Goal: Task Accomplishment & Management: Use online tool/utility

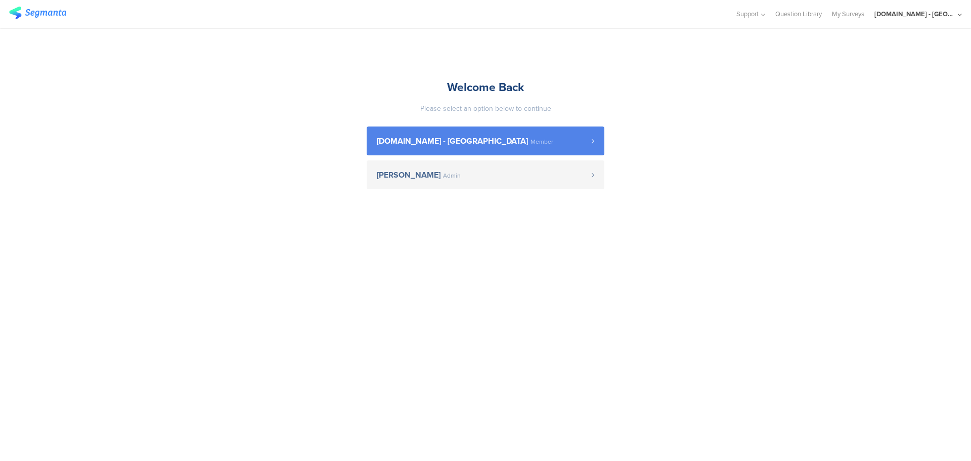
click at [481, 143] on span "[DOMAIN_NAME] - [GEOGRAPHIC_DATA] Member" at bounding box center [484, 141] width 215 height 8
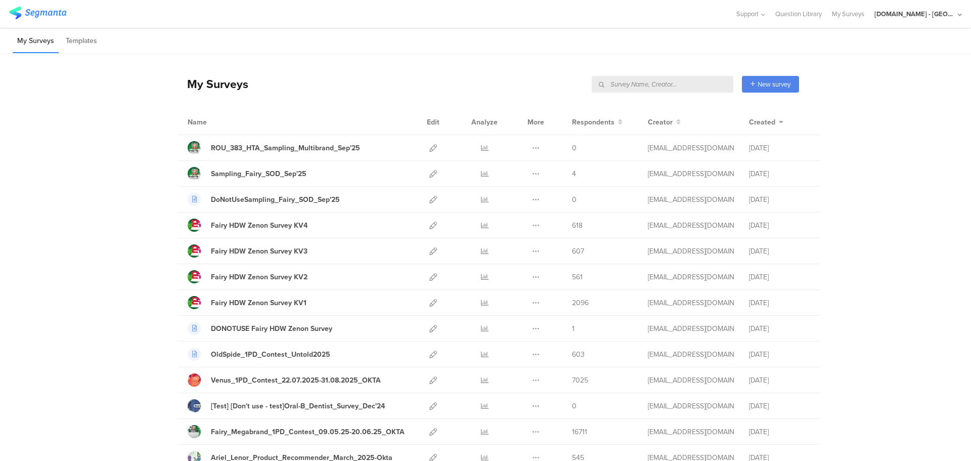
click at [677, 87] on input "text" at bounding box center [663, 84] width 142 height 17
type input "post-sampling"
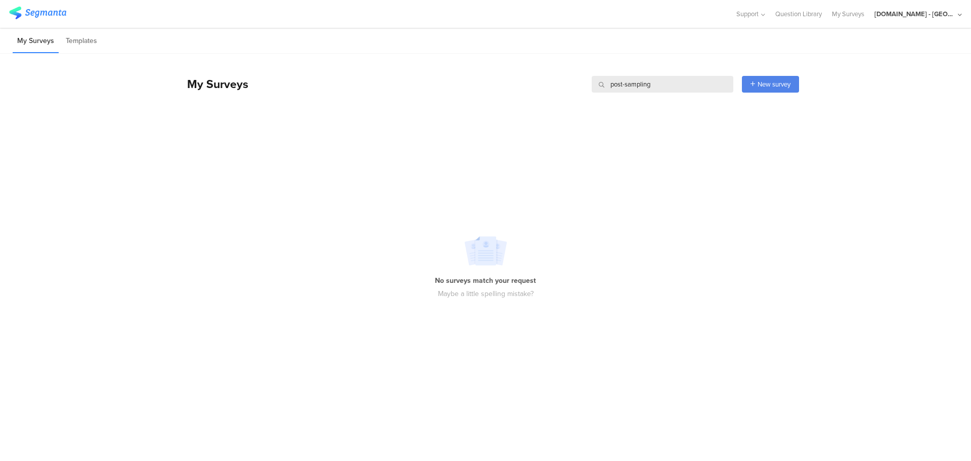
drag, startPoint x: 669, startPoint y: 85, endPoint x: 576, endPoint y: 83, distance: 92.6
click at [576, 83] on div "My Surveys post-sampling post-sampling New survey Start from scratch Choose fro…" at bounding box center [488, 84] width 622 height 40
type input "sampling"
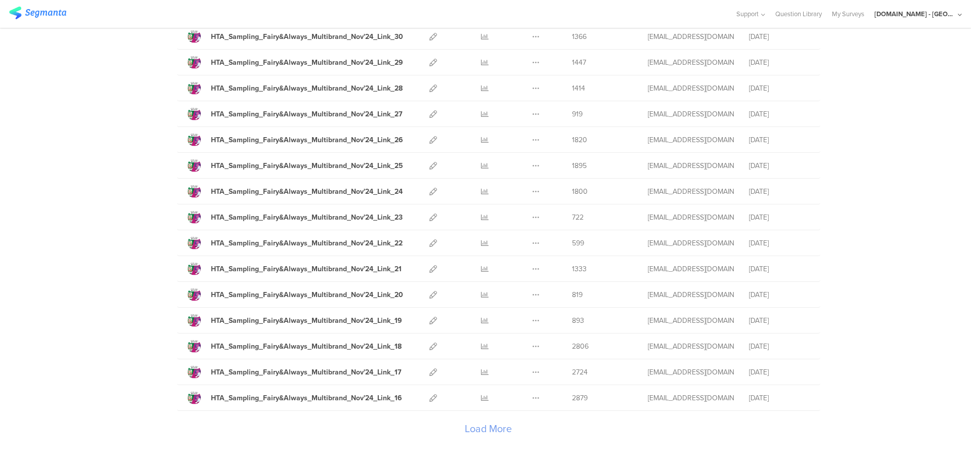
scroll to position [1070, 0]
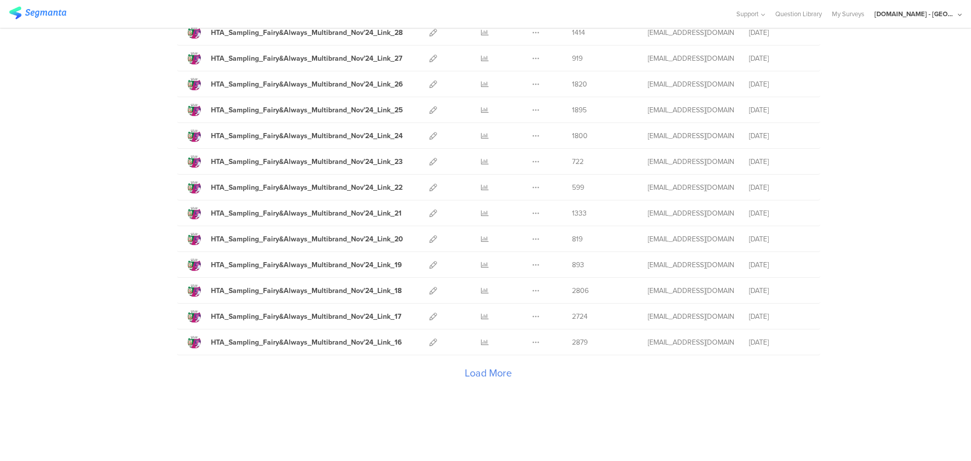
click at [488, 375] on div "Load More" at bounding box center [488, 375] width 622 height 40
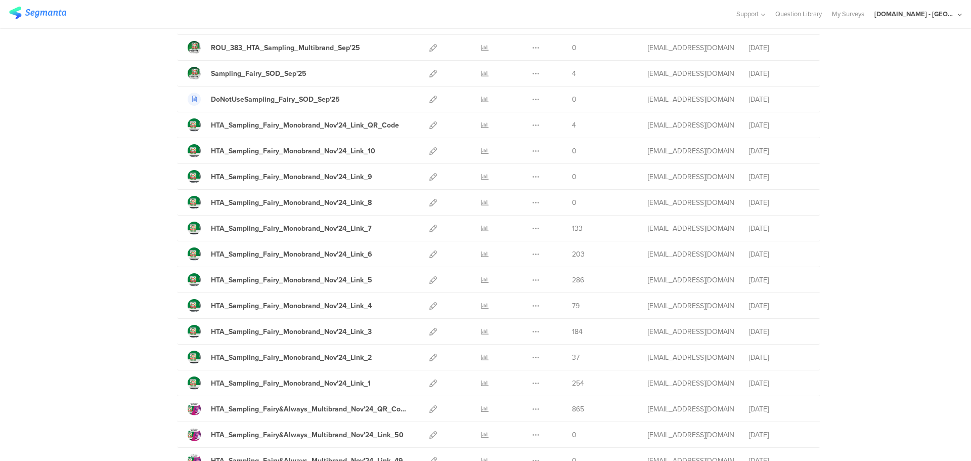
scroll to position [0, 0]
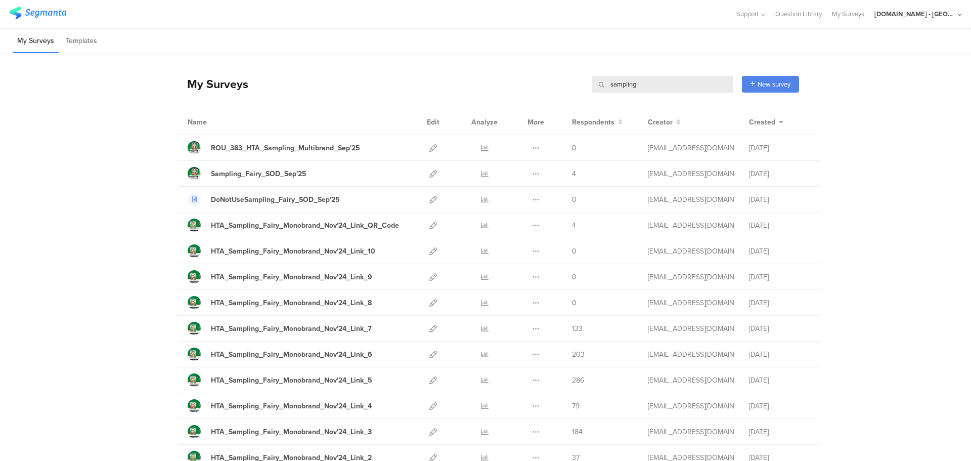
drag, startPoint x: 642, startPoint y: 84, endPoint x: 562, endPoint y: 75, distance: 80.4
click at [562, 75] on div "My Surveys sampling sampling New survey Start from scratch Choose from templates" at bounding box center [488, 84] width 622 height 40
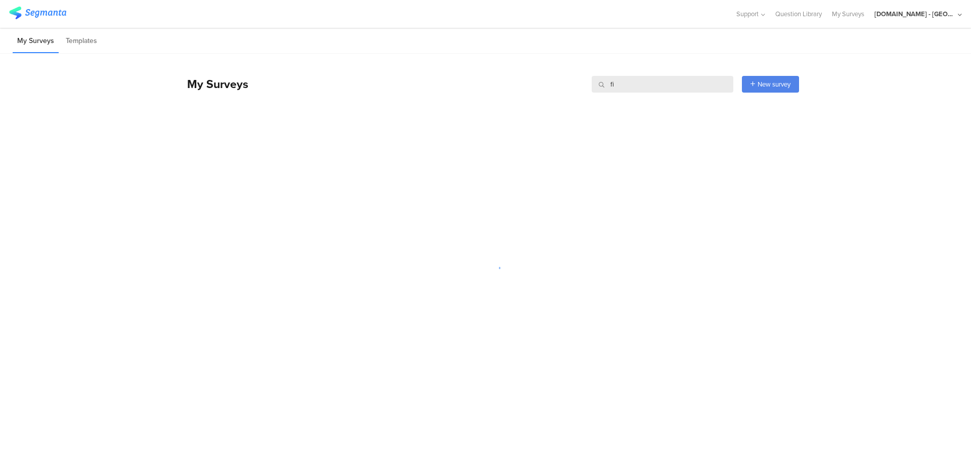
type input "f"
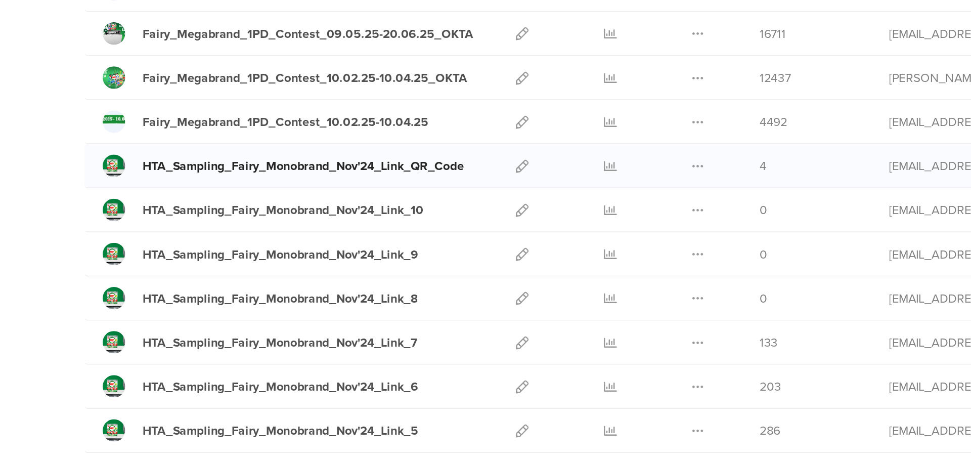
scroll to position [79, 0]
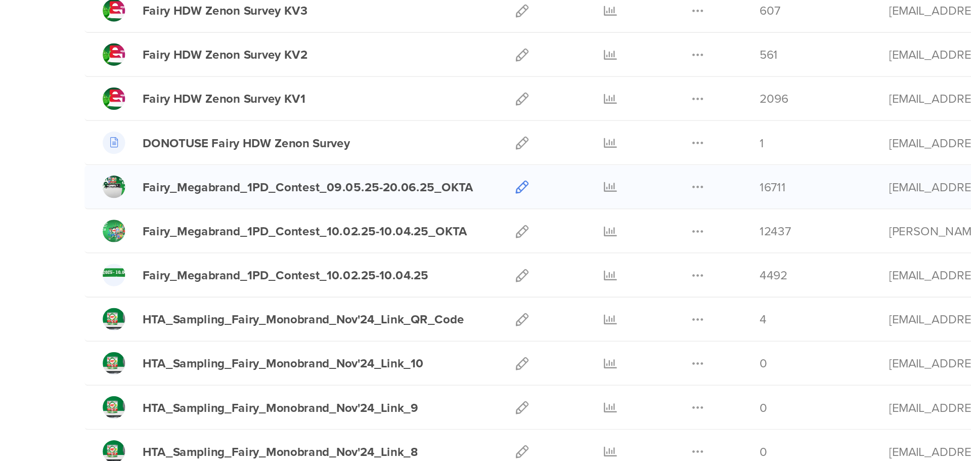
click at [430, 249] on icon at bounding box center [434, 250] width 8 height 8
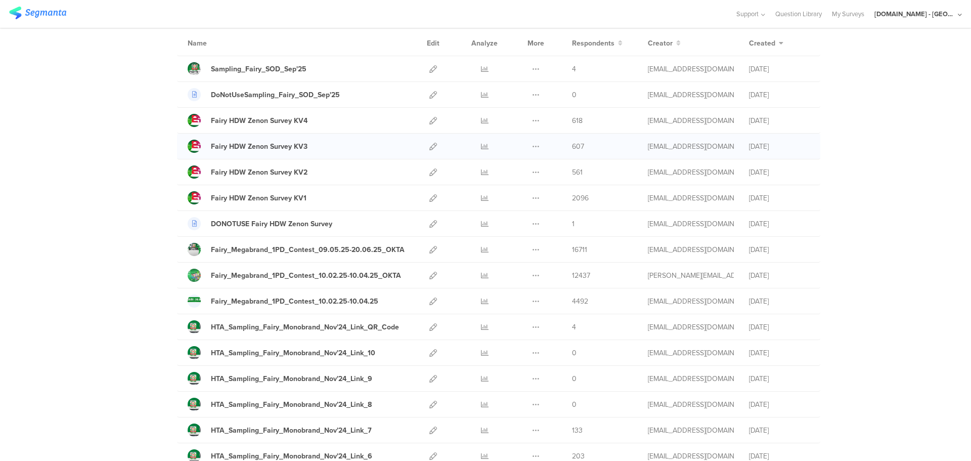
scroll to position [0, 0]
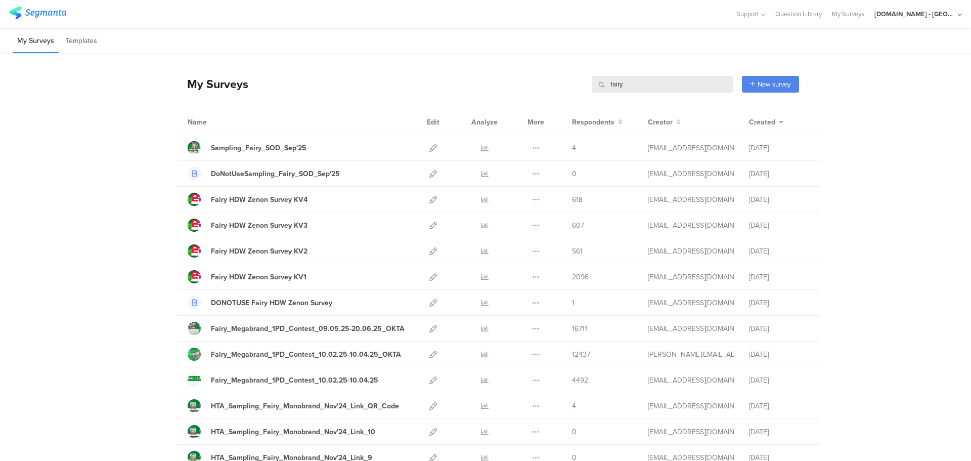
click at [630, 85] on input "fairy" at bounding box center [663, 84] width 142 height 17
type input "f"
click at [630, 85] on input "text" at bounding box center [663, 84] width 142 height 17
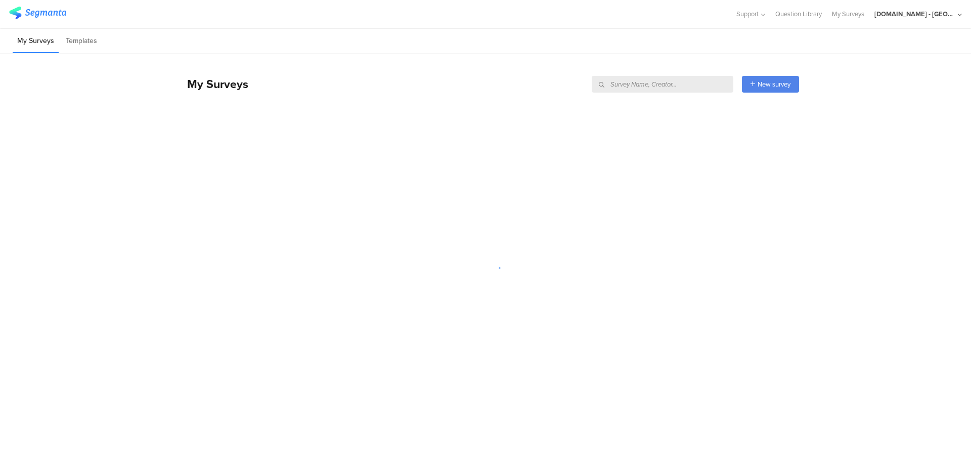
paste input "https://pgsurveys.segmanta.com/0c2vbe"
type input "https://pgsurveys.segmanta.com/0c2vbe"
drag, startPoint x: 730, startPoint y: 85, endPoint x: 546, endPoint y: 111, distance: 184.9
click at [546, 111] on div "My Surveys https://pgsurveys.segmanta.com/0c2vbe https://pgsurveys.segmanta.com…" at bounding box center [488, 89] width 622 height 71
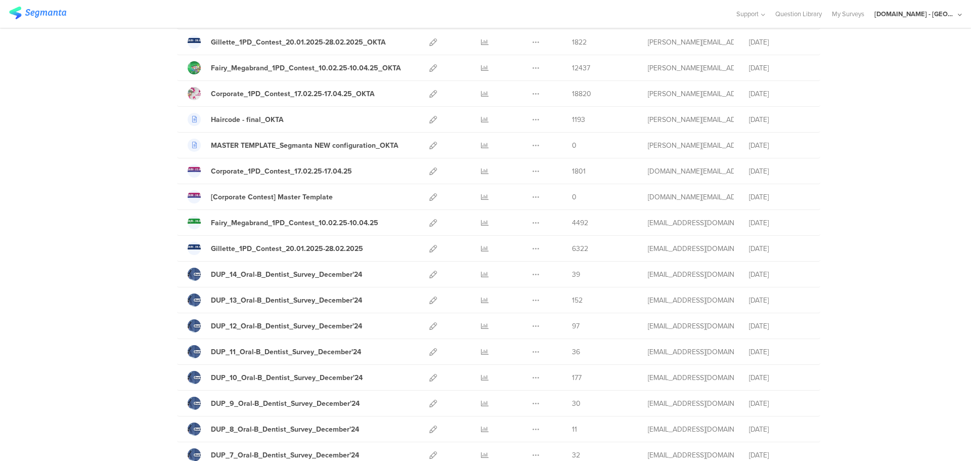
scroll to position [1070, 0]
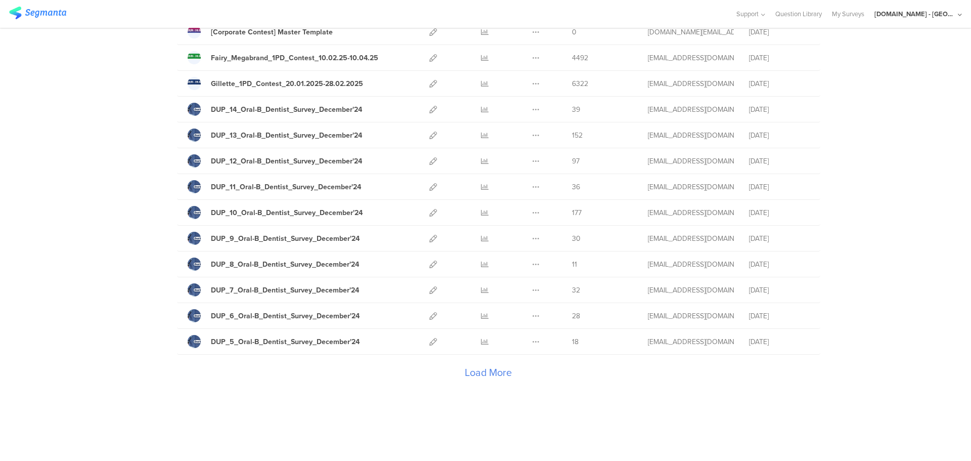
click at [479, 371] on div "Load More" at bounding box center [488, 375] width 622 height 40
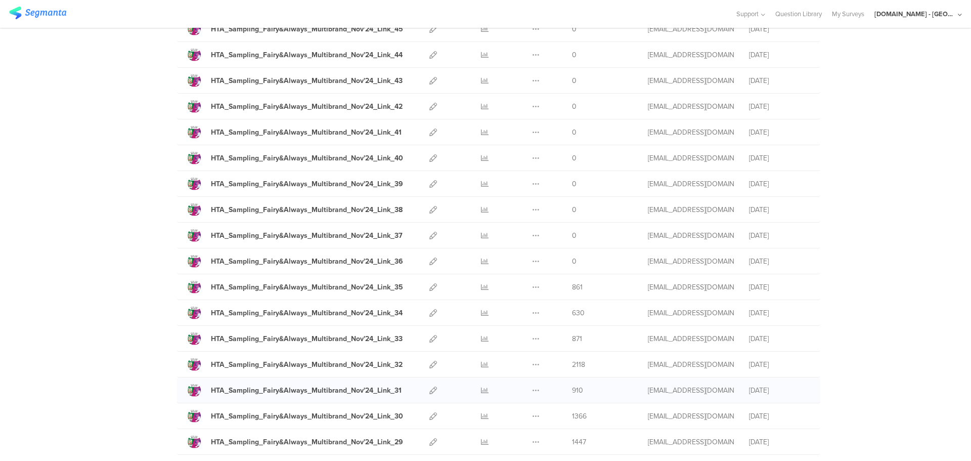
scroll to position [2361, 0]
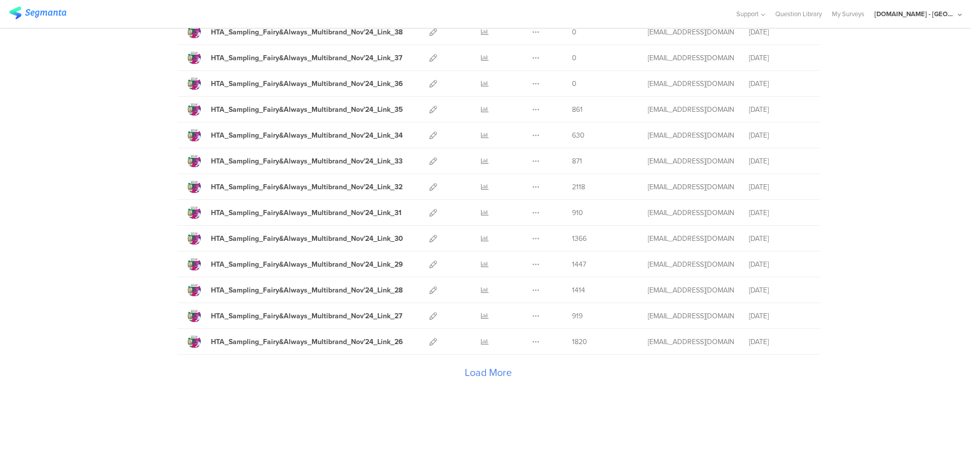
click at [485, 371] on div "Load More" at bounding box center [488, 375] width 622 height 40
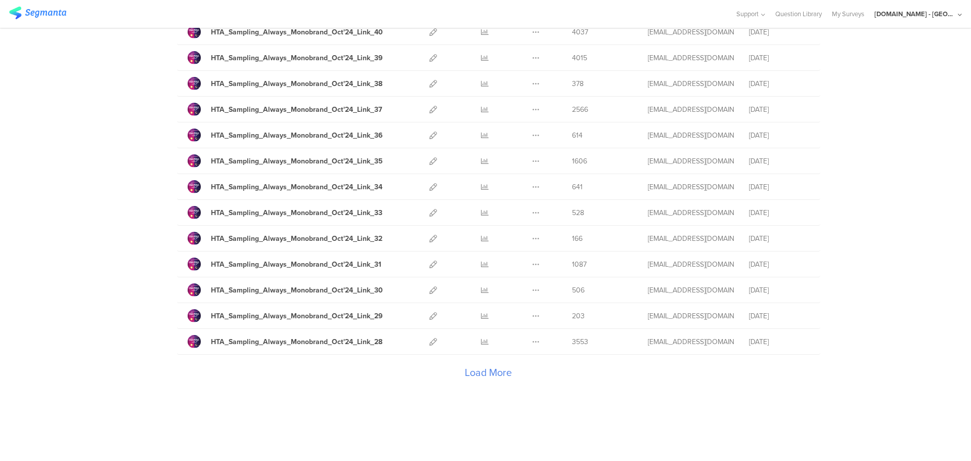
scroll to position [3651, 0]
click at [481, 366] on div "Load More" at bounding box center [488, 375] width 622 height 40
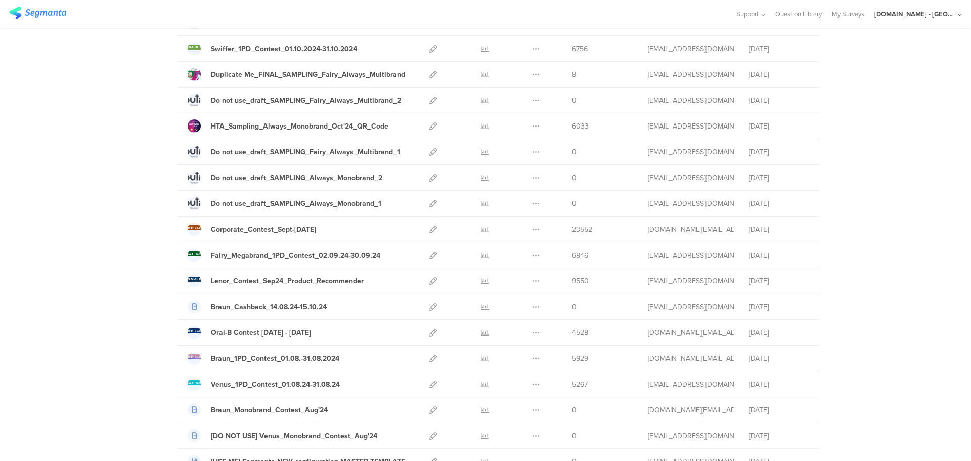
scroll to position [4941, 0]
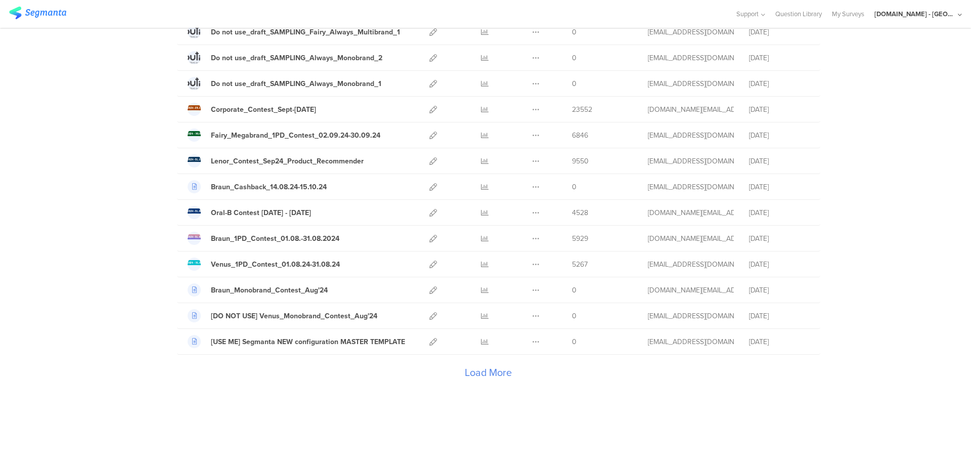
click at [464, 372] on div "Load More" at bounding box center [488, 375] width 622 height 40
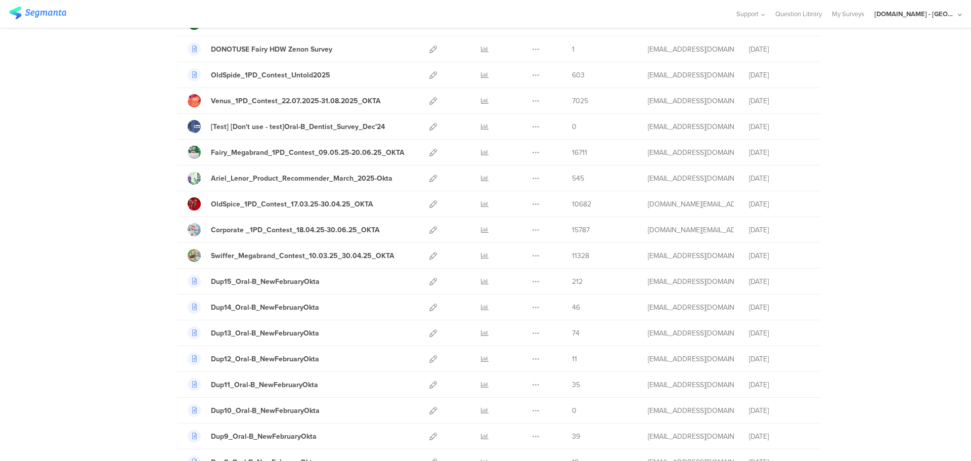
scroll to position [0, 0]
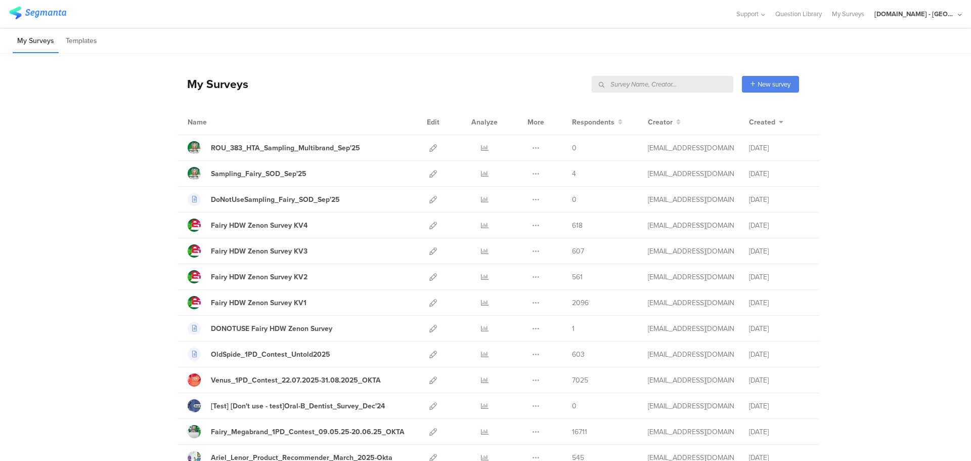
click at [680, 86] on input "text" at bounding box center [663, 84] width 142 height 17
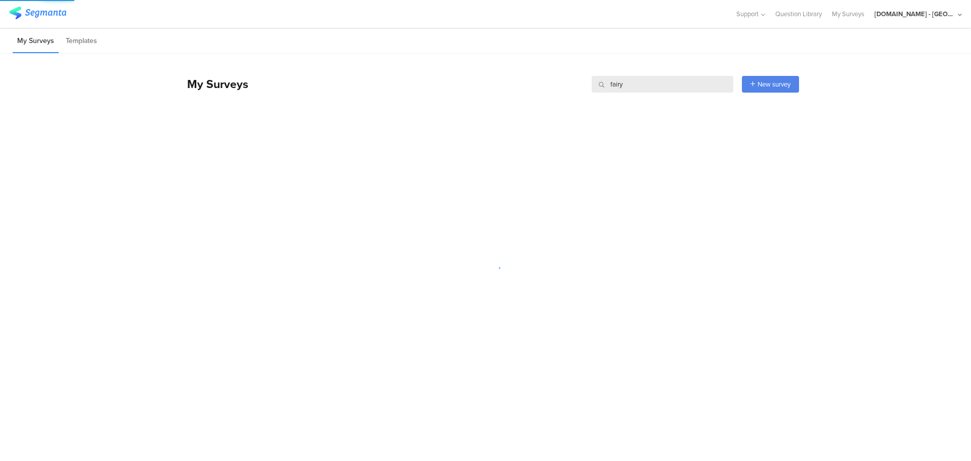
type input "fairy"
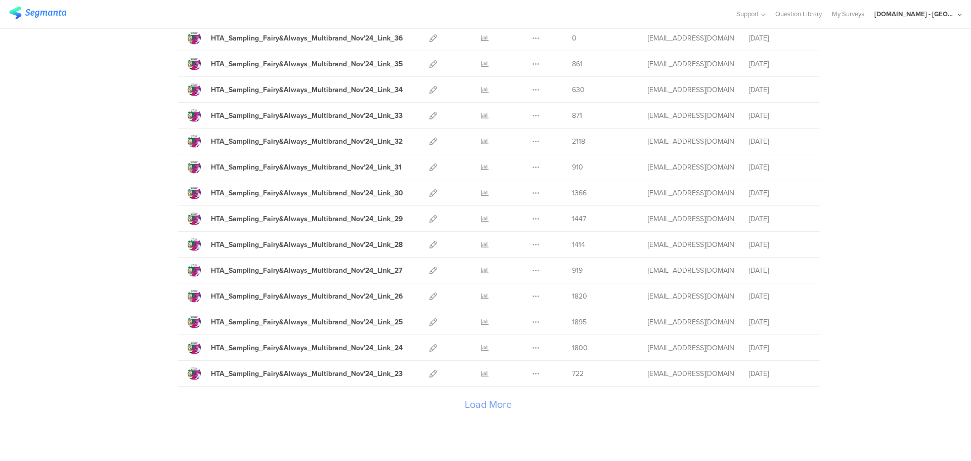
scroll to position [1070, 0]
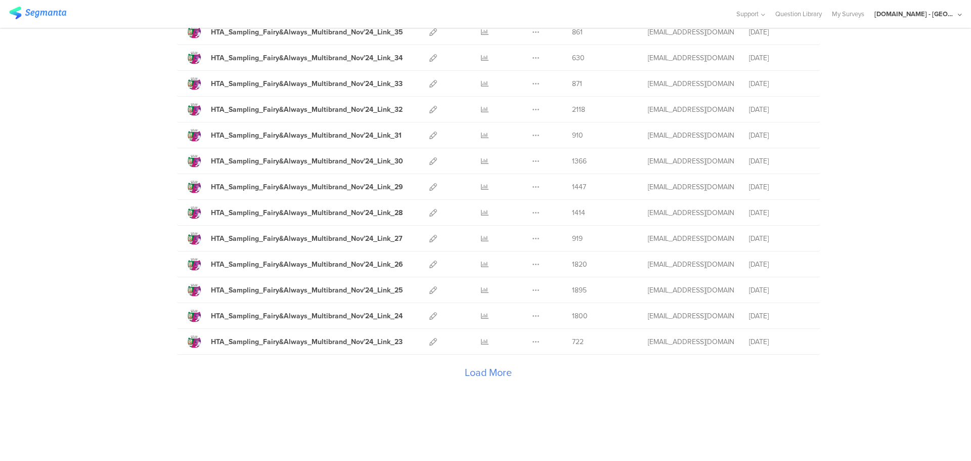
click at [483, 372] on div "Load More" at bounding box center [488, 375] width 622 height 40
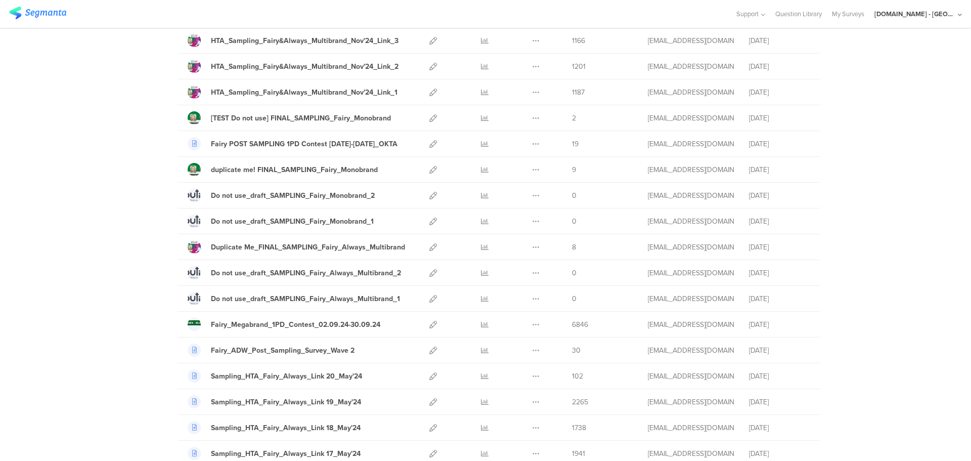
scroll to position [1888, 0]
click at [430, 144] on icon at bounding box center [434, 144] width 8 height 8
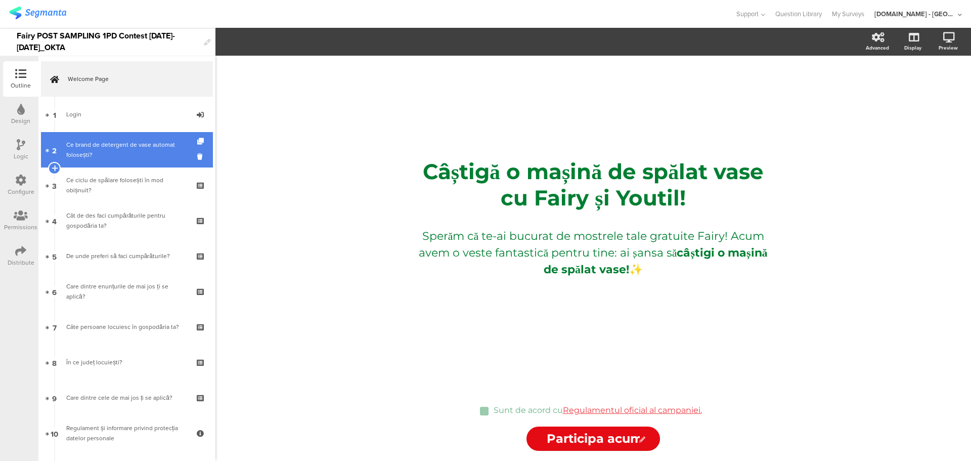
click at [122, 147] on div "Ce brand de detergent de vase automat folosești?" at bounding box center [126, 150] width 121 height 20
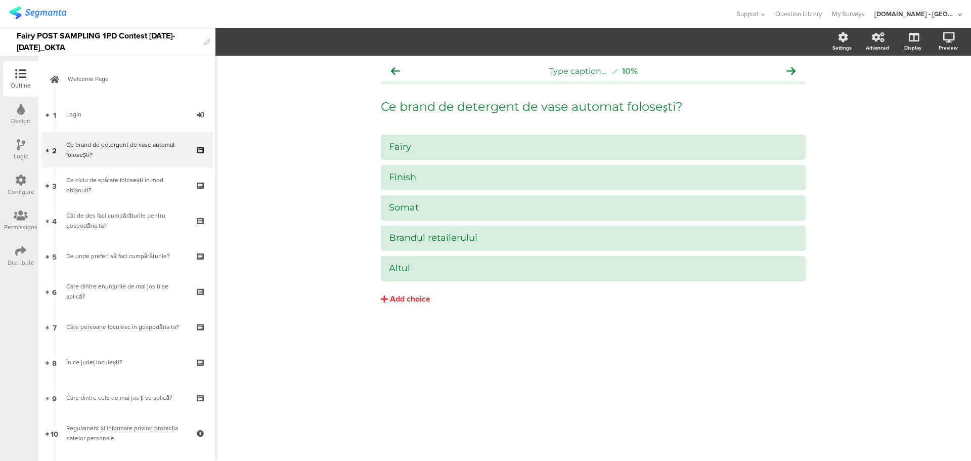
click at [17, 181] on icon at bounding box center [20, 180] width 11 height 11
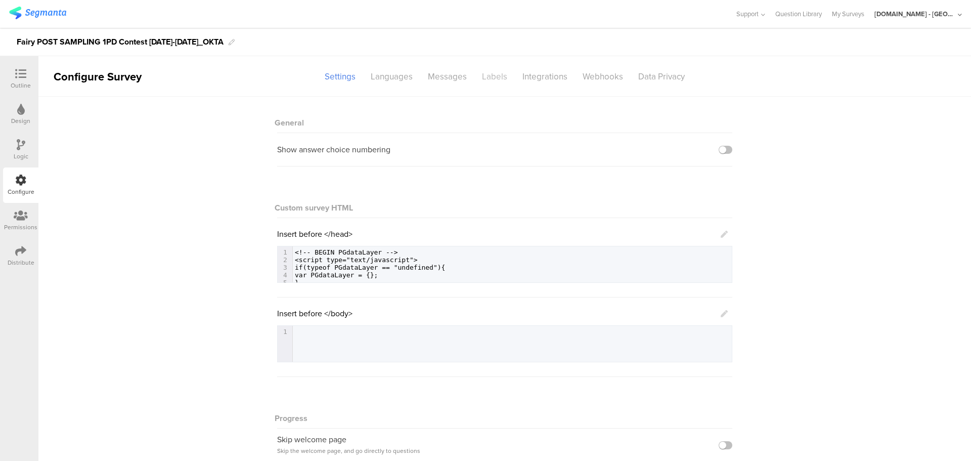
click at [498, 76] on div "Labels" at bounding box center [495, 77] width 40 height 18
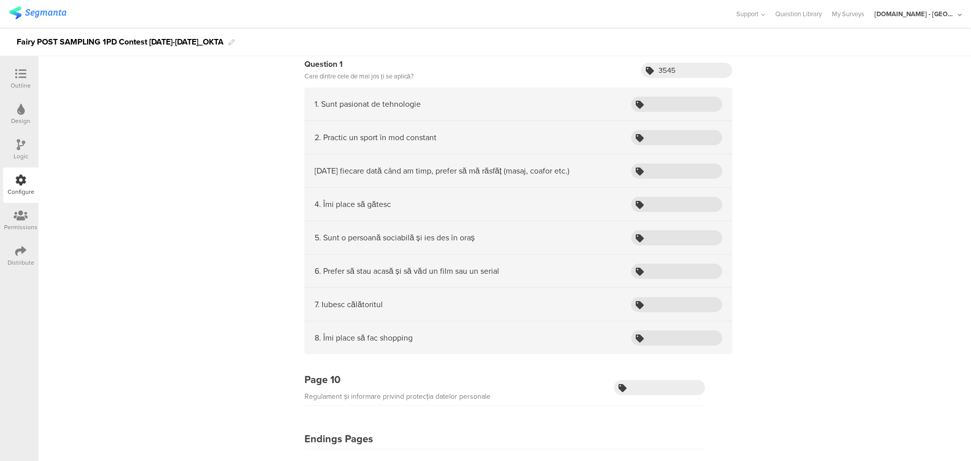
scroll to position [3325, 0]
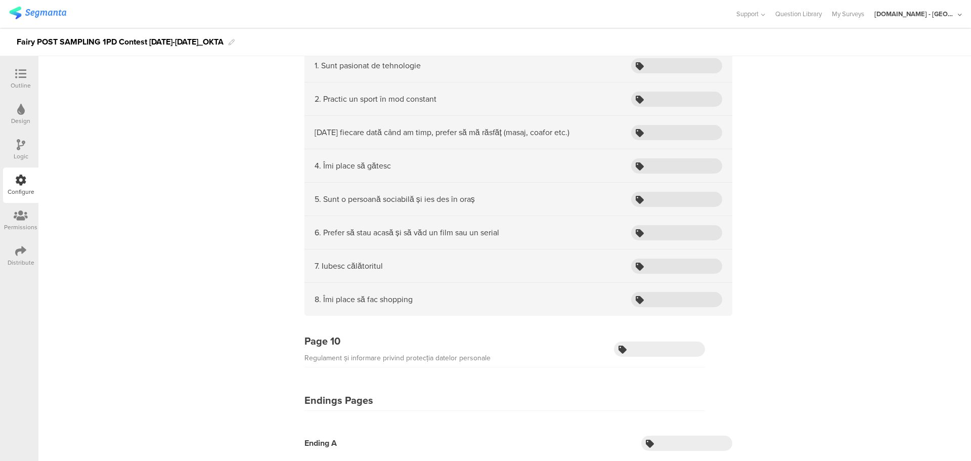
click at [19, 72] on icon at bounding box center [20, 73] width 11 height 11
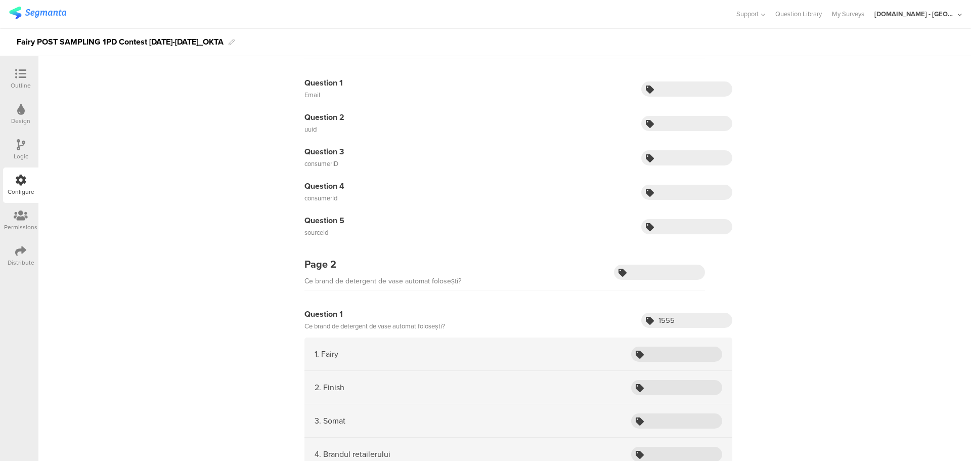
scroll to position [79, 0]
click at [671, 318] on input "1555" at bounding box center [686, 319] width 91 height 15
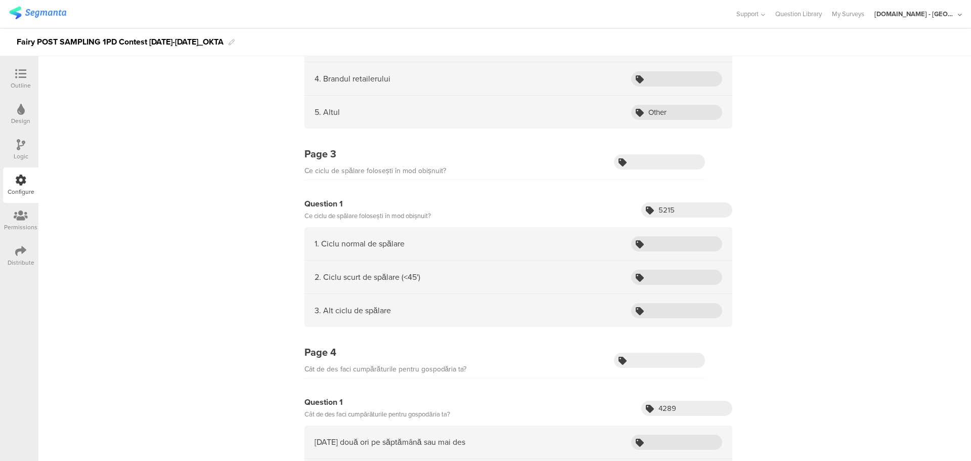
scroll to position [457, 0]
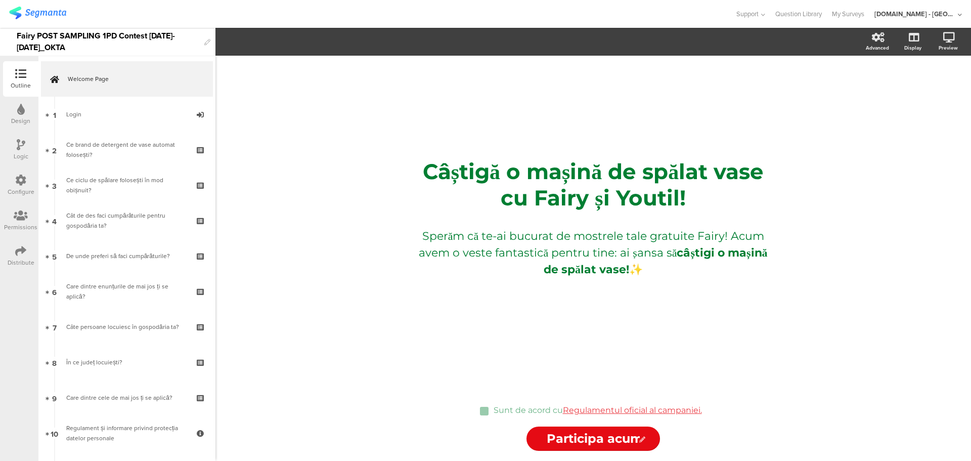
click at [24, 177] on icon at bounding box center [20, 180] width 11 height 11
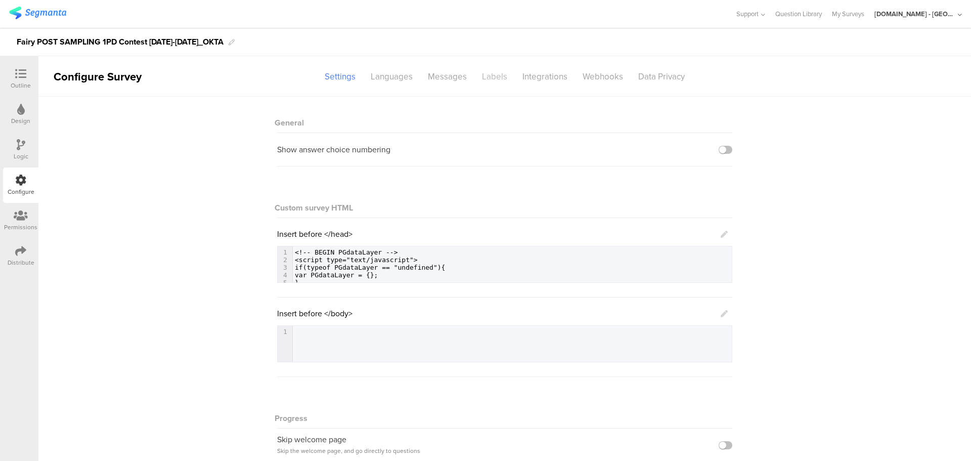
click at [496, 71] on div "Labels" at bounding box center [495, 77] width 40 height 18
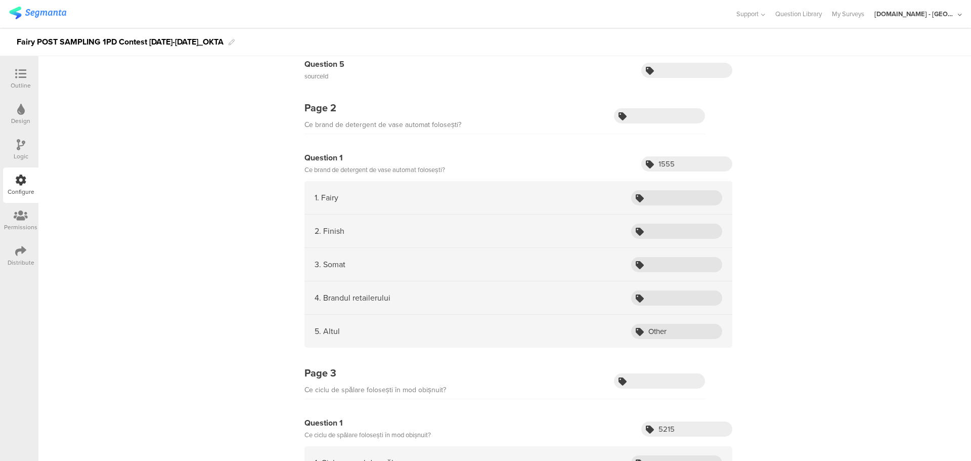
scroll to position [235, 0]
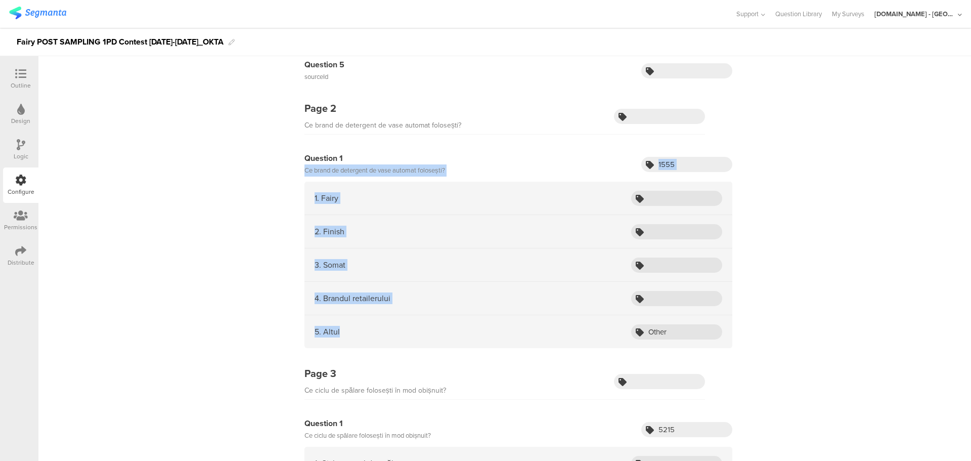
drag, startPoint x: 289, startPoint y: 166, endPoint x: 396, endPoint y: 331, distance: 196.5
click at [396, 331] on div "Question 1 Ce brand de detergent de vase automat folosești? 1555 1. Fairy 2. Fi…" at bounding box center [504, 255] width 455 height 206
copy div "Ce brand de detergent de vase automat folosești? 1. Fairy 2. Finish 3. Somat 4.…"
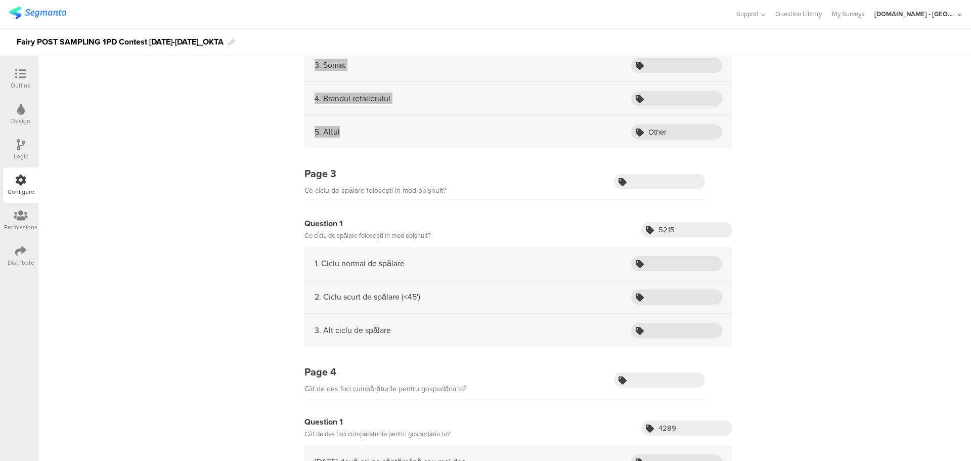
scroll to position [445, 0]
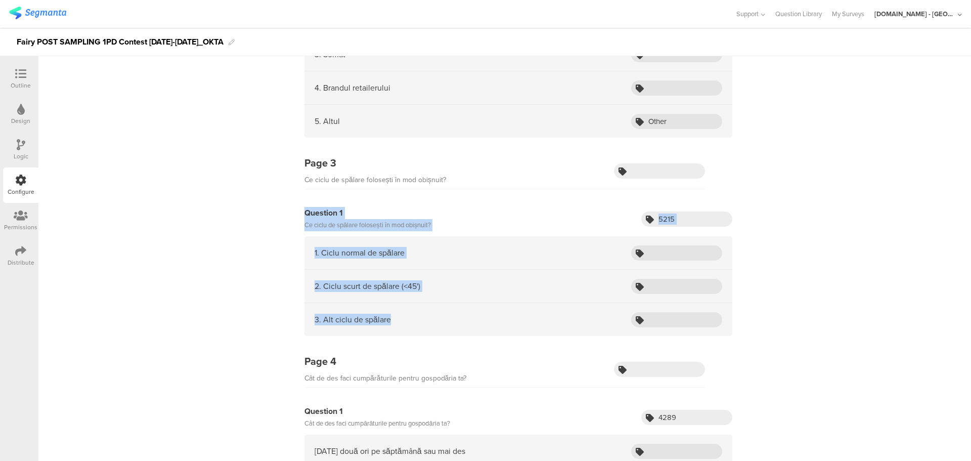
drag, startPoint x: 282, startPoint y: 205, endPoint x: 412, endPoint y: 318, distance: 172.1
click at [412, 318] on div "Page 3 Ce ciclu de spălare folosești în mod obișnuit? Question 1 Ce ciclu de sp…" at bounding box center [504, 247] width 455 height 198
copy div "Question 1 Ce ciclu de spălare folosești în mod obișnuit? 1. Ciclu normal de sp…"
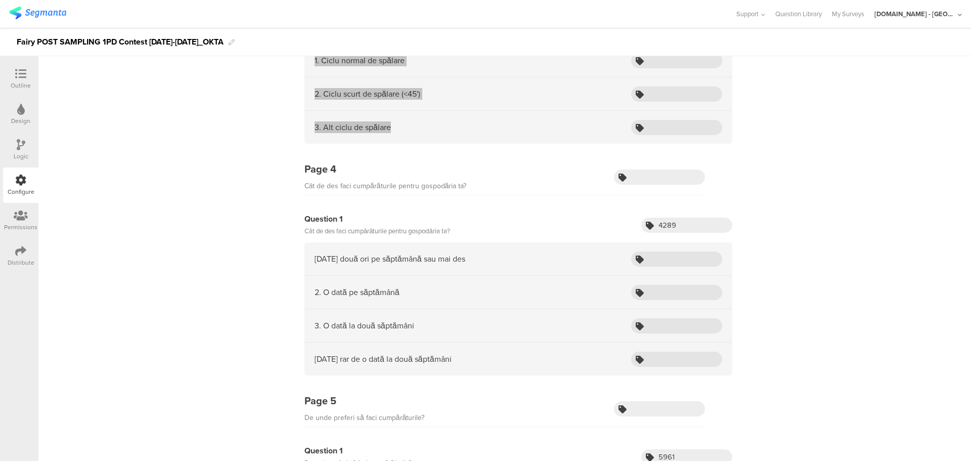
scroll to position [638, 0]
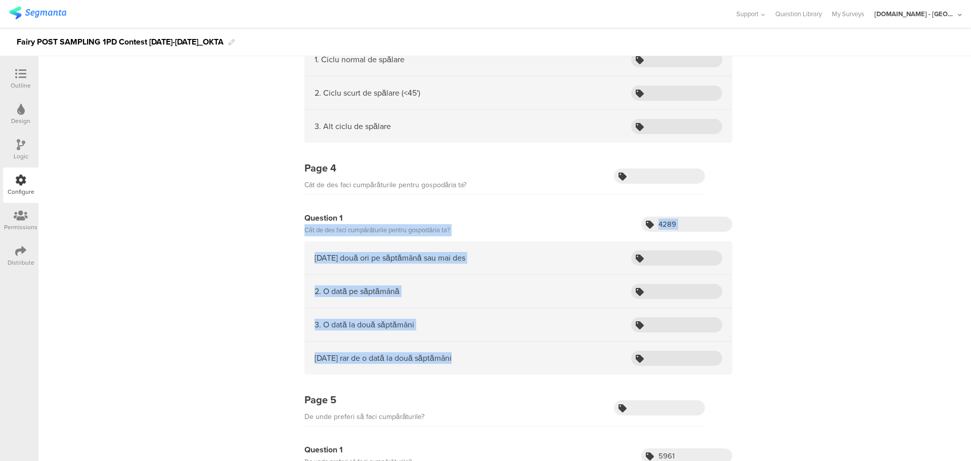
drag, startPoint x: 297, startPoint y: 229, endPoint x: 449, endPoint y: 364, distance: 203.6
click at [449, 364] on div "Question 1 Cât de des faci cumpărăturile pentru gospodăria ta? 4289 1. De două …" at bounding box center [504, 298] width 455 height 173
copy div "Cât de des faci cumpărăturile pentru gospodăria ta? 1. De două ori pe săptămână…"
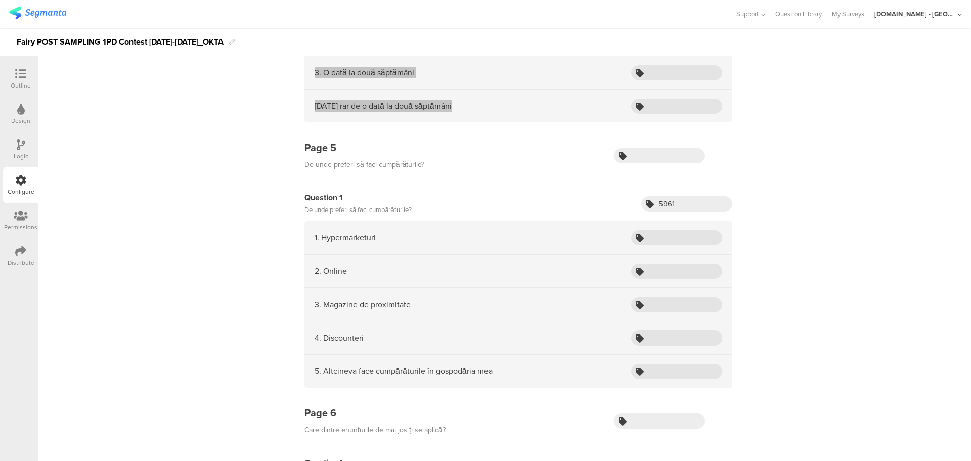
scroll to position [891, 0]
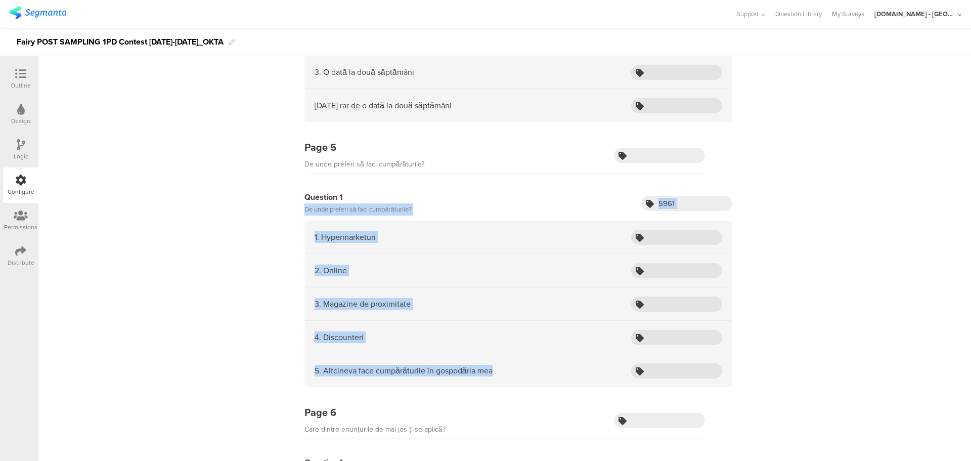
drag, startPoint x: 294, startPoint y: 207, endPoint x: 492, endPoint y: 367, distance: 253.6
click at [492, 367] on div "Question 1 De unde preferi să faci cumpărăturile? 5961 1. Hypermarketuri 2. Onl…" at bounding box center [504, 294] width 455 height 206
copy div "De unde preferi să faci cumpărăturile? 1. Hypermarketuri 2. Online 3. Magazine …"
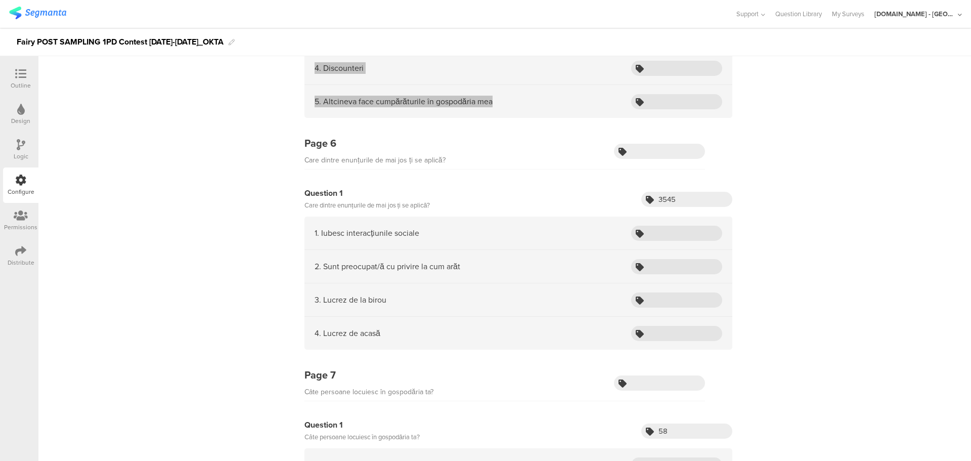
scroll to position [1161, 0]
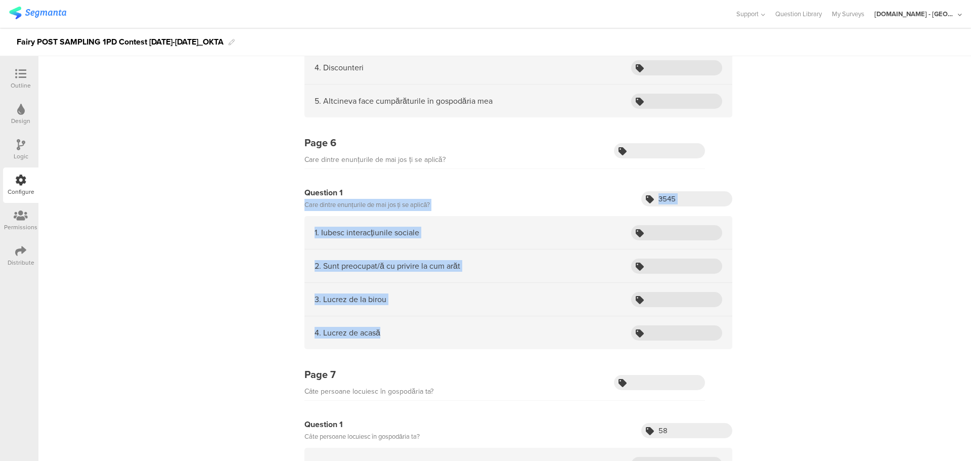
drag, startPoint x: 295, startPoint y: 205, endPoint x: 429, endPoint y: 334, distance: 185.3
click at [429, 334] on div "Question 1 Care dintre enunțurile de mai jos ți se aplică? 3545 1. Iubesc inter…" at bounding box center [504, 273] width 455 height 173
copy div "Care dintre enunțurile de mai jos ți se aplică? 1. Iubesc interacțiunile social…"
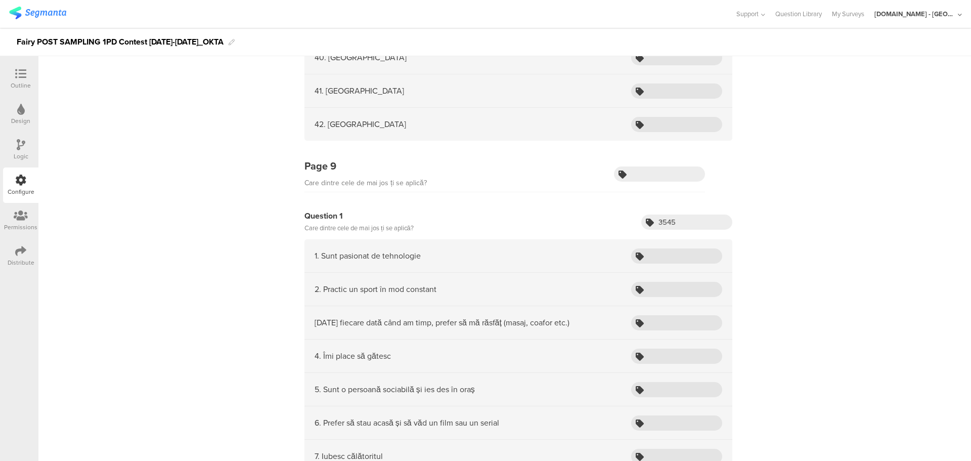
scroll to position [3112, 0]
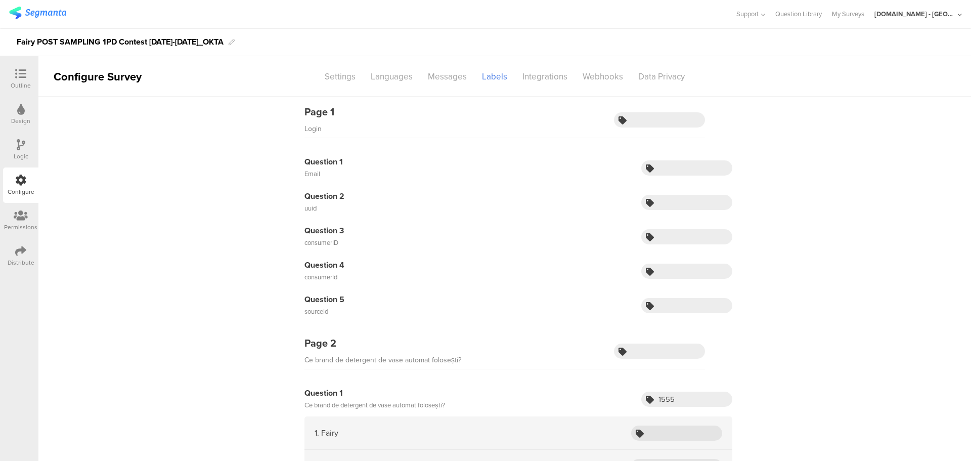
scroll to position [457, 0]
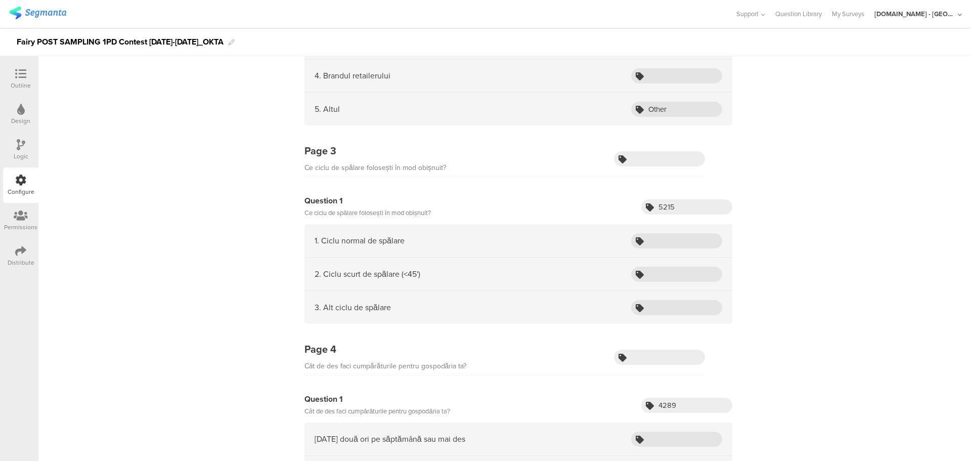
click at [10, 83] on div "Outline" at bounding box center [20, 78] width 35 height 35
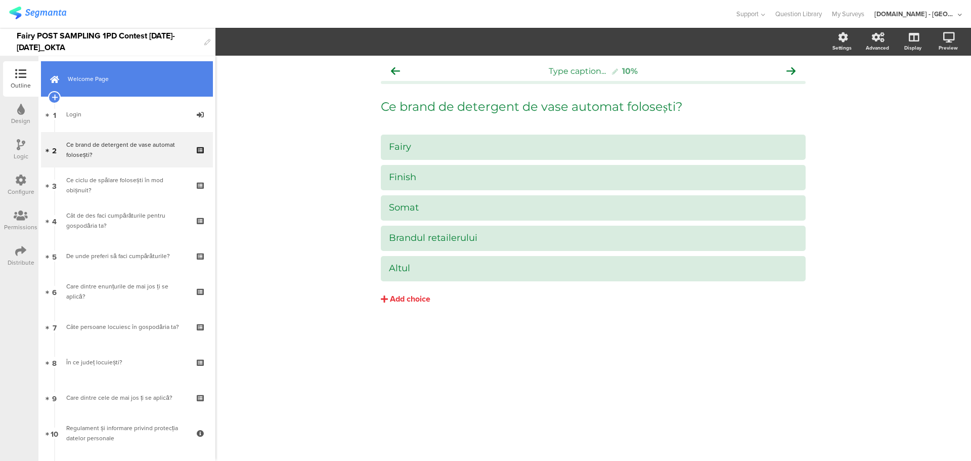
click at [145, 78] on span "Welcome Page" at bounding box center [133, 79] width 130 height 10
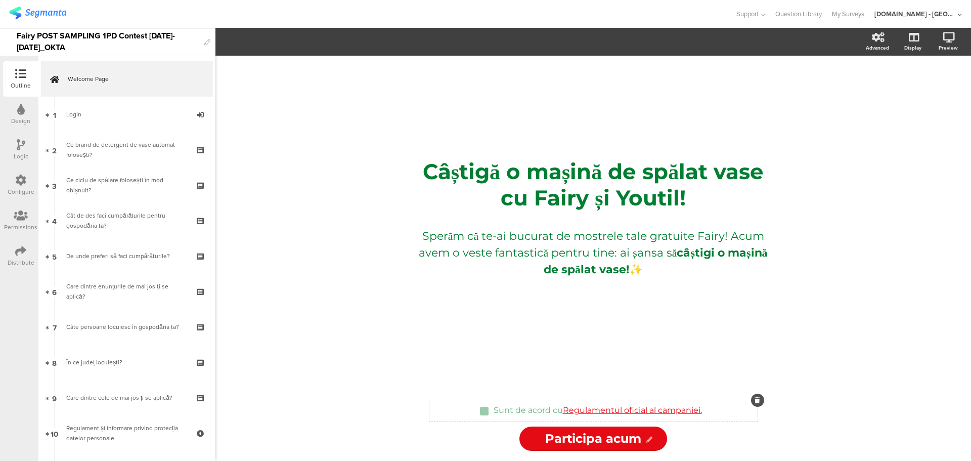
click at [623, 410] on div "Sunt de acord cu Regulamentul oficial al campaniei. Sunt de acord cu Regulament…" at bounding box center [597, 411] width 213 height 16
click at [687, 412] on link "Regulamentul oficial al campaniei." at bounding box center [632, 410] width 139 height 10
click at [663, 431] on link "https://www.youtil.ro/regulamente/termeni-si-conditii/castiga-o-masina-de-spala…" at bounding box center [650, 429] width 75 height 13
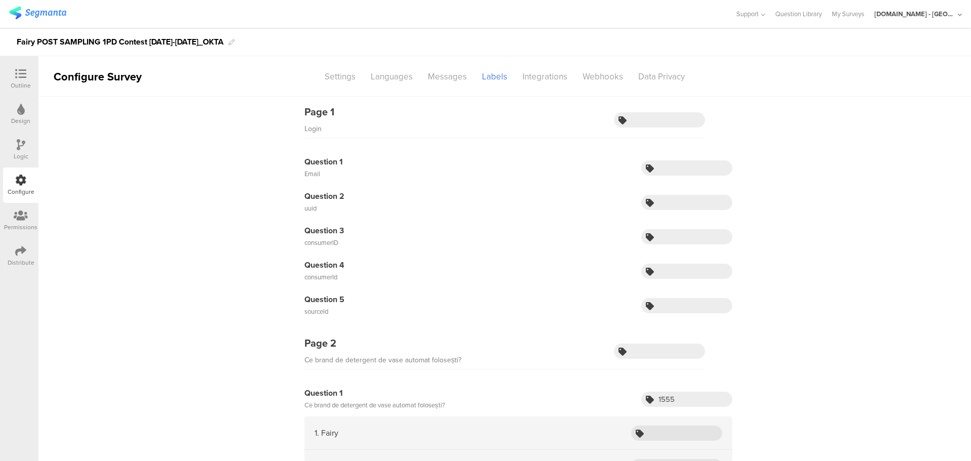
click at [25, 77] on icon at bounding box center [20, 73] width 11 height 11
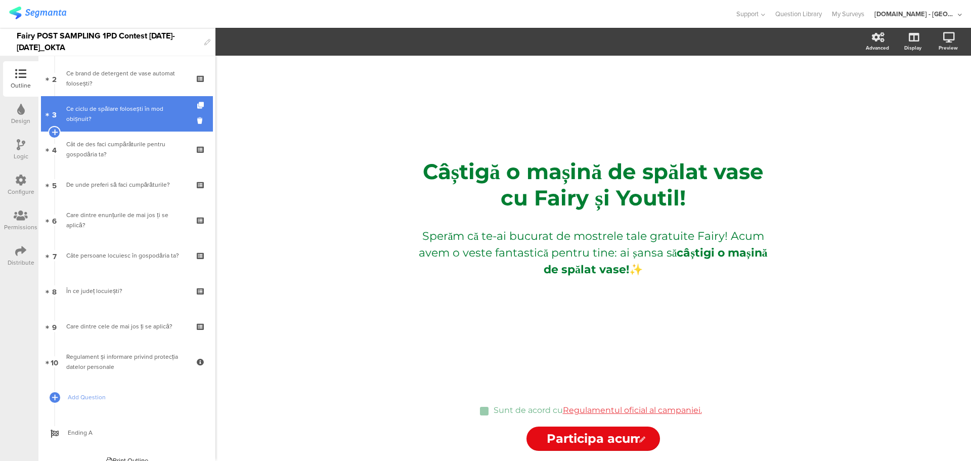
scroll to position [83, 0]
